Goal: Find specific page/section: Find specific page/section

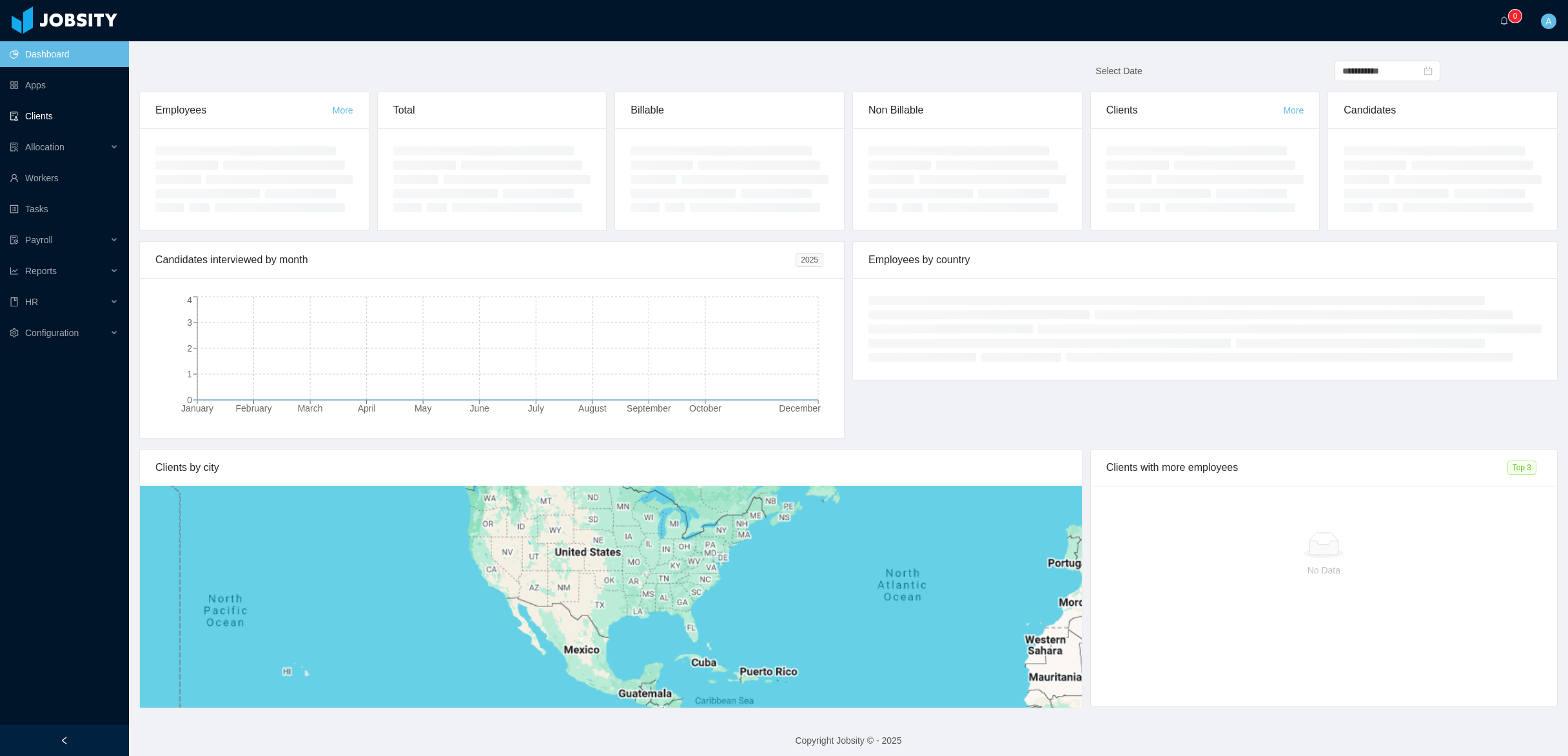
click at [47, 113] on link "Clients" at bounding box center [64, 116] width 109 height 26
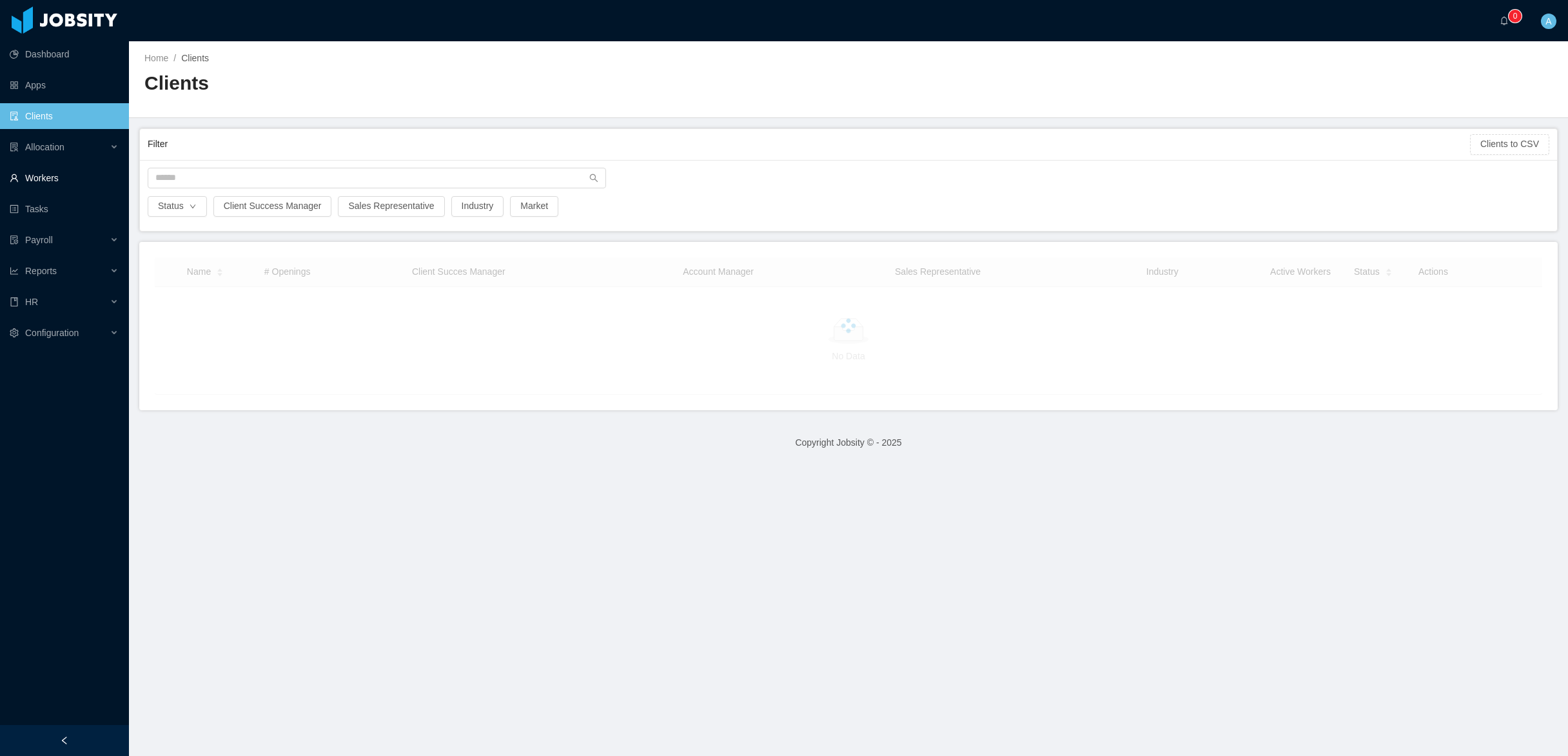
click at [36, 168] on link "Workers" at bounding box center [64, 178] width 109 height 26
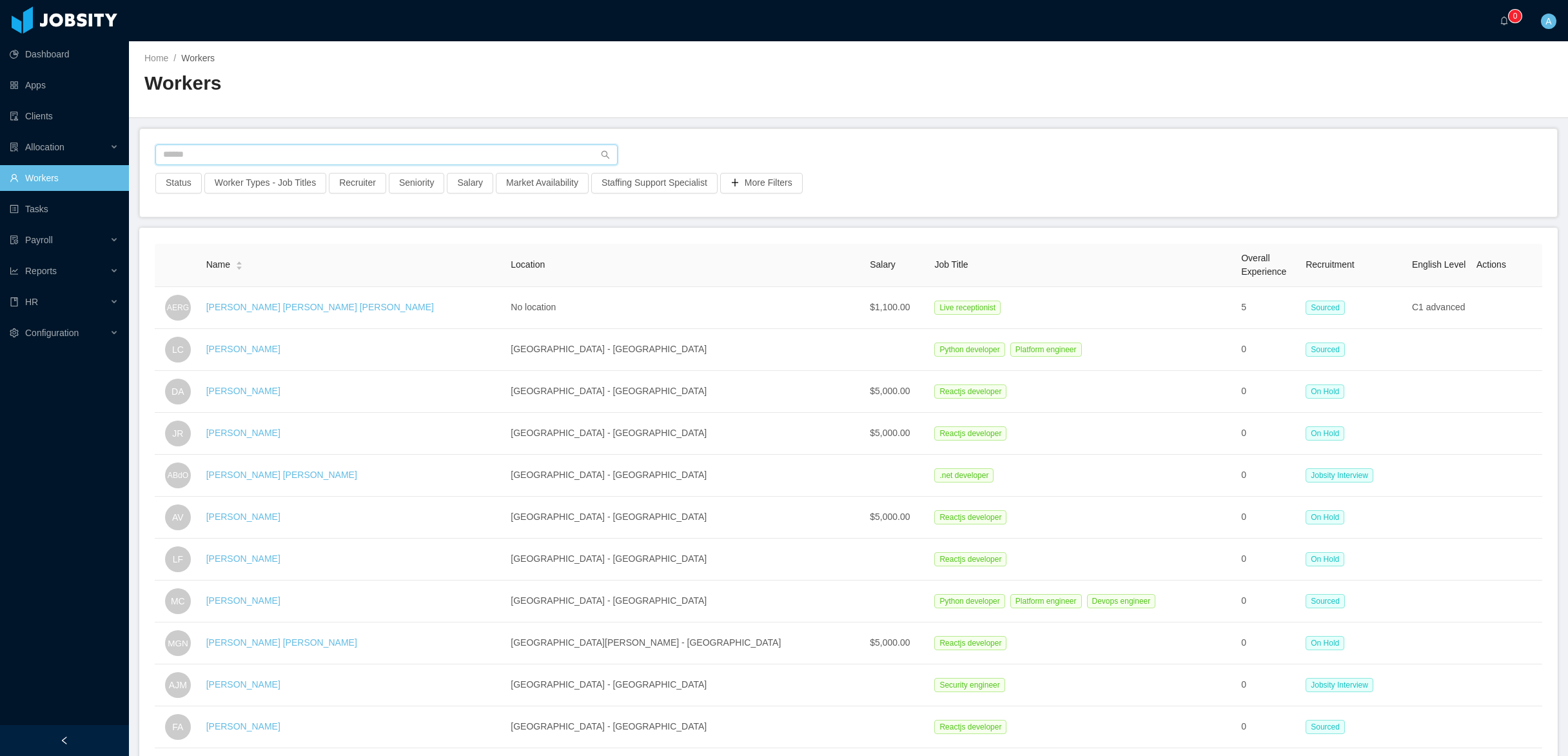
click at [316, 153] on input "text" at bounding box center [386, 155] width 463 height 21
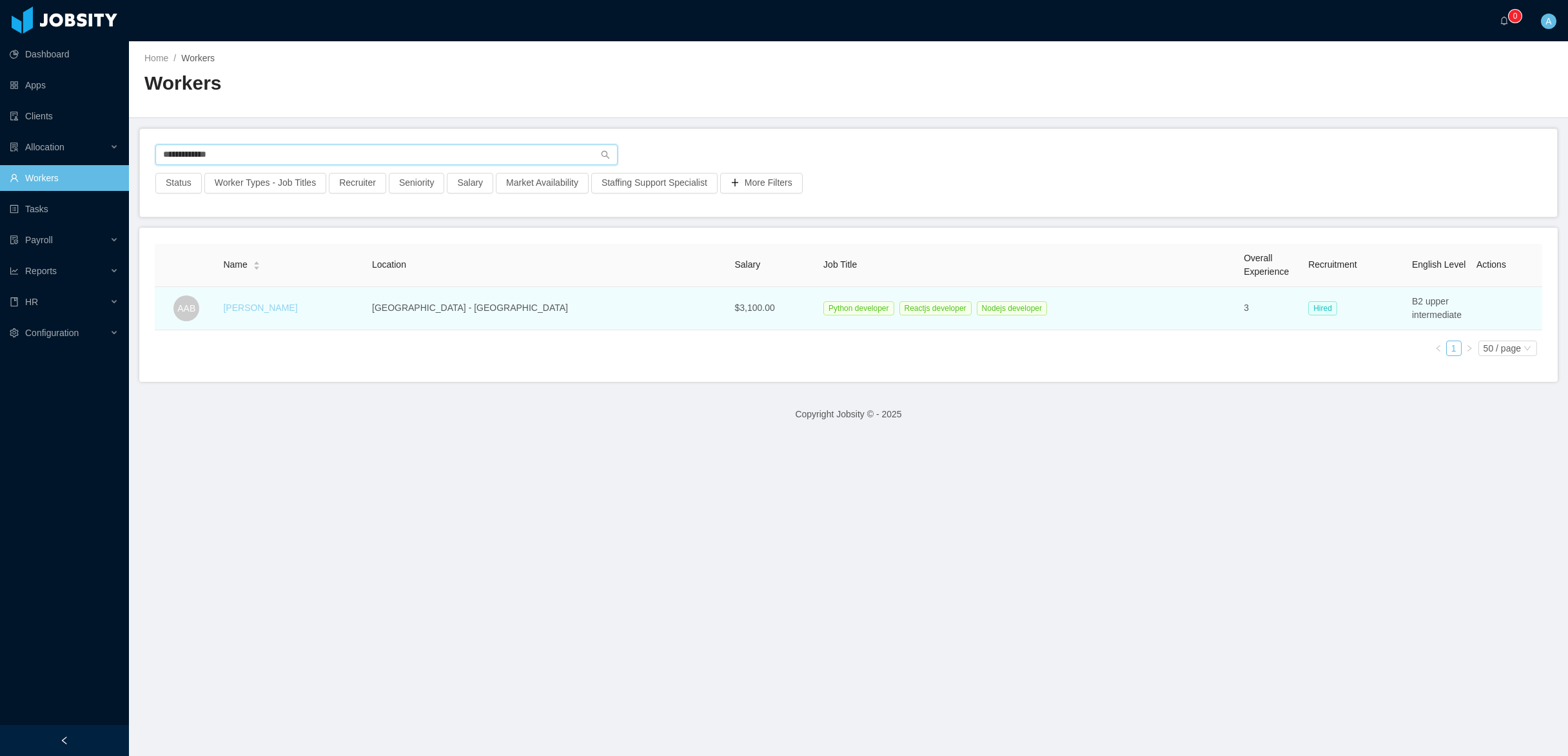
type input "**********"
click at [297, 308] on link "[PERSON_NAME]" at bounding box center [260, 307] width 74 height 10
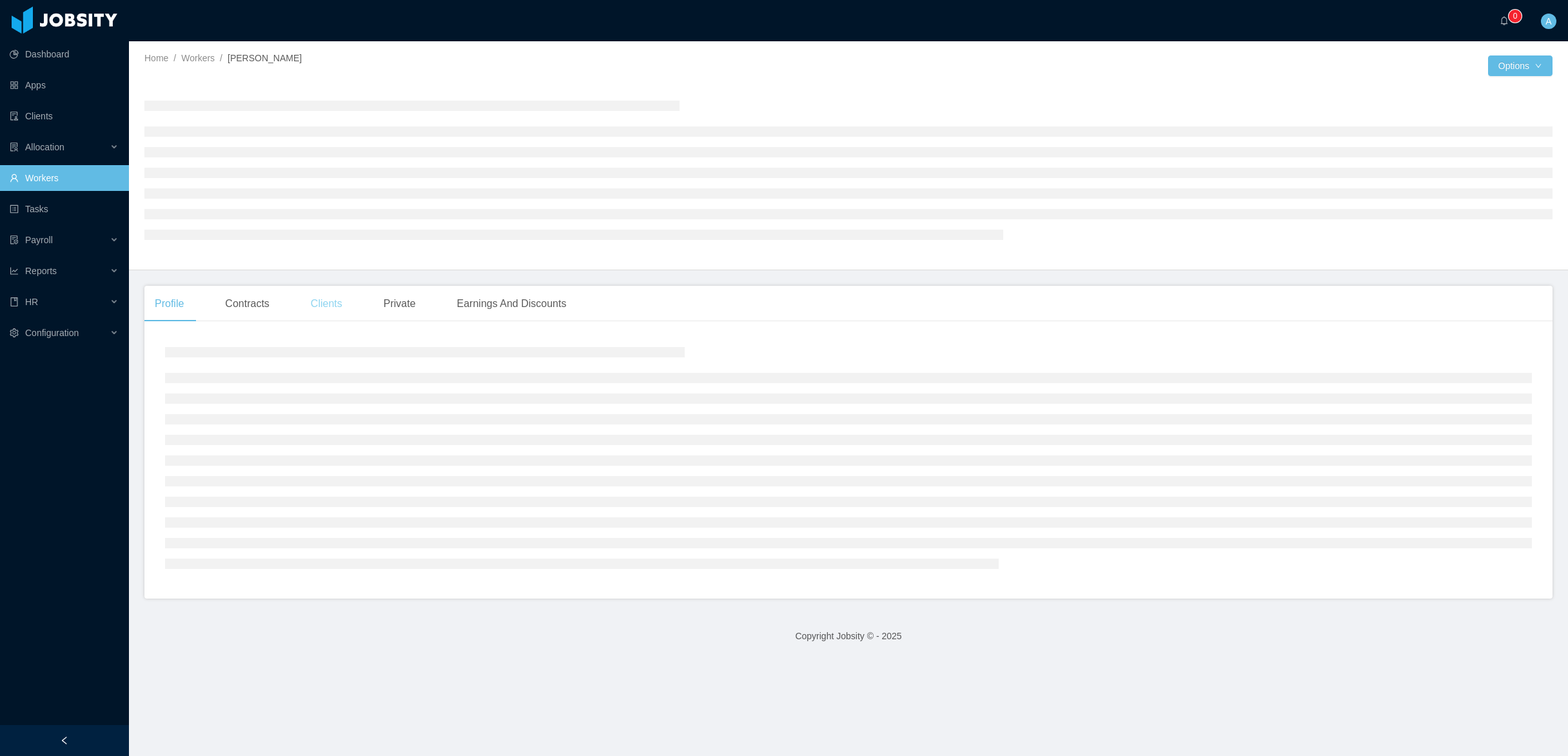
click at [336, 309] on div "Clients" at bounding box center [327, 304] width 52 height 36
